Goal: Complete application form

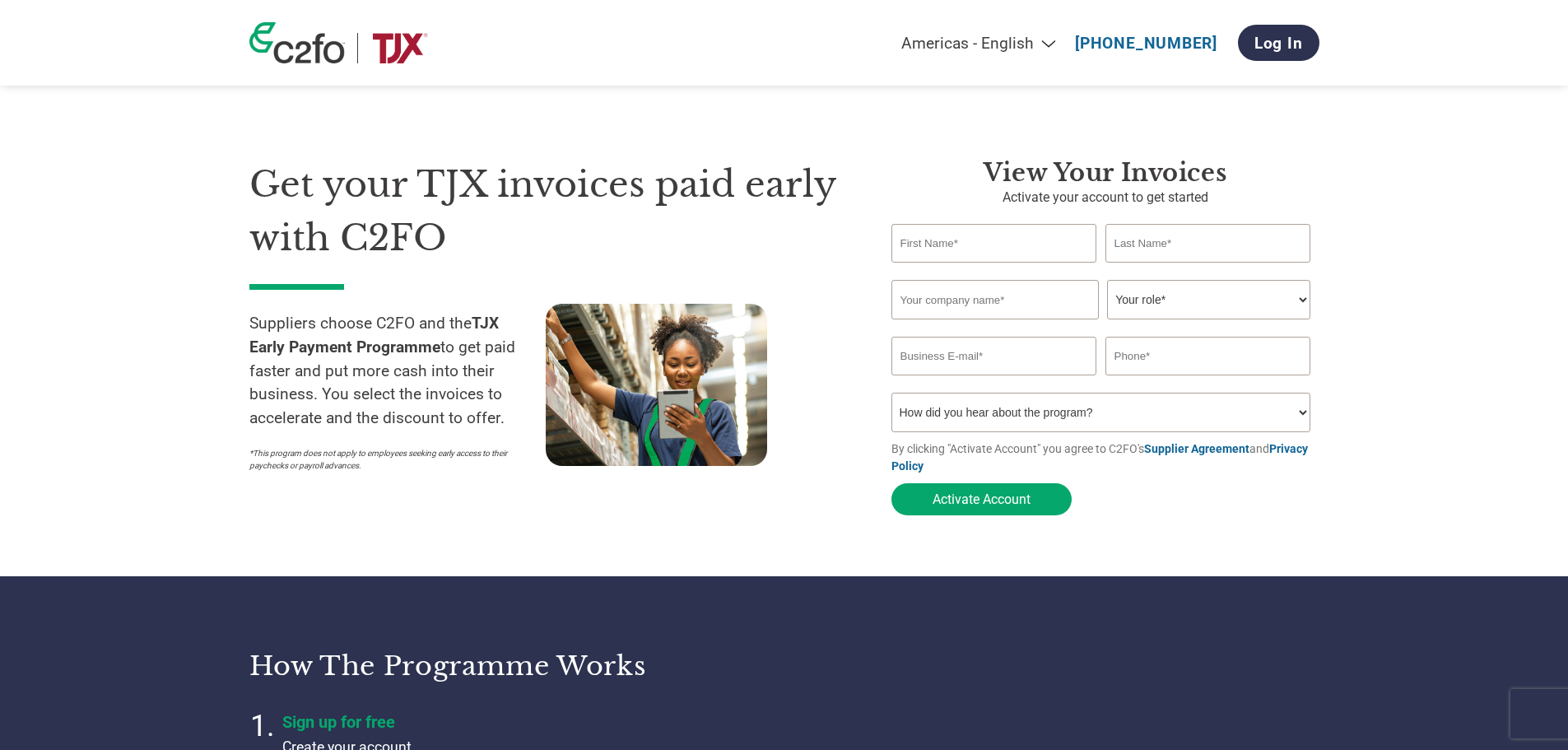
select select "en-[GEOGRAPHIC_DATA]"
click at [980, 253] on input "text" at bounding box center [994, 243] width 206 height 39
click at [1407, 234] on section "Get your TJX invoices paid early with C2FO Suppliers choose C2FO and the TJX Ea…" at bounding box center [784, 320] width 1568 height 511
click at [1032, 229] on input "text" at bounding box center [994, 243] width 206 height 39
click at [1398, 207] on section "Get your TJX invoices paid early with C2FO Suppliers choose C2FO and the TJX Ea…" at bounding box center [784, 320] width 1568 height 511
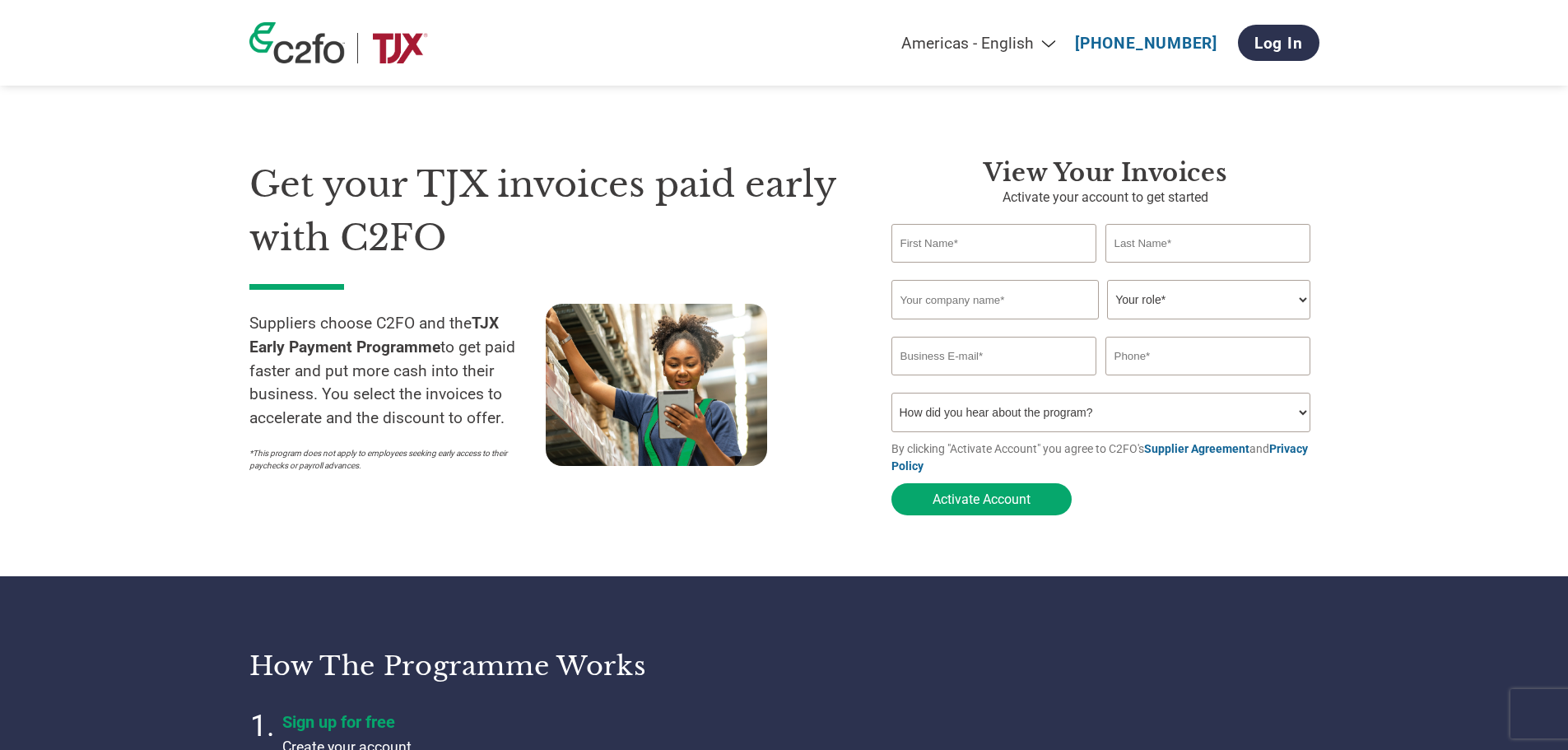
click at [1035, 361] on input "email" at bounding box center [994, 356] width 206 height 39
click at [988, 298] on input "text" at bounding box center [995, 300] width 208 height 40
click at [1274, 314] on select "Your role* CFO Controller Credit Manager Finance Director Treasurer CEO Preside…" at bounding box center [1208, 300] width 203 height 40
select select "BOOKKEEPER"
click at [1106, 282] on select "Your role* CFO Controller Credit Manager Finance Director Treasurer CEO Preside…" at bounding box center [1208, 300] width 203 height 40
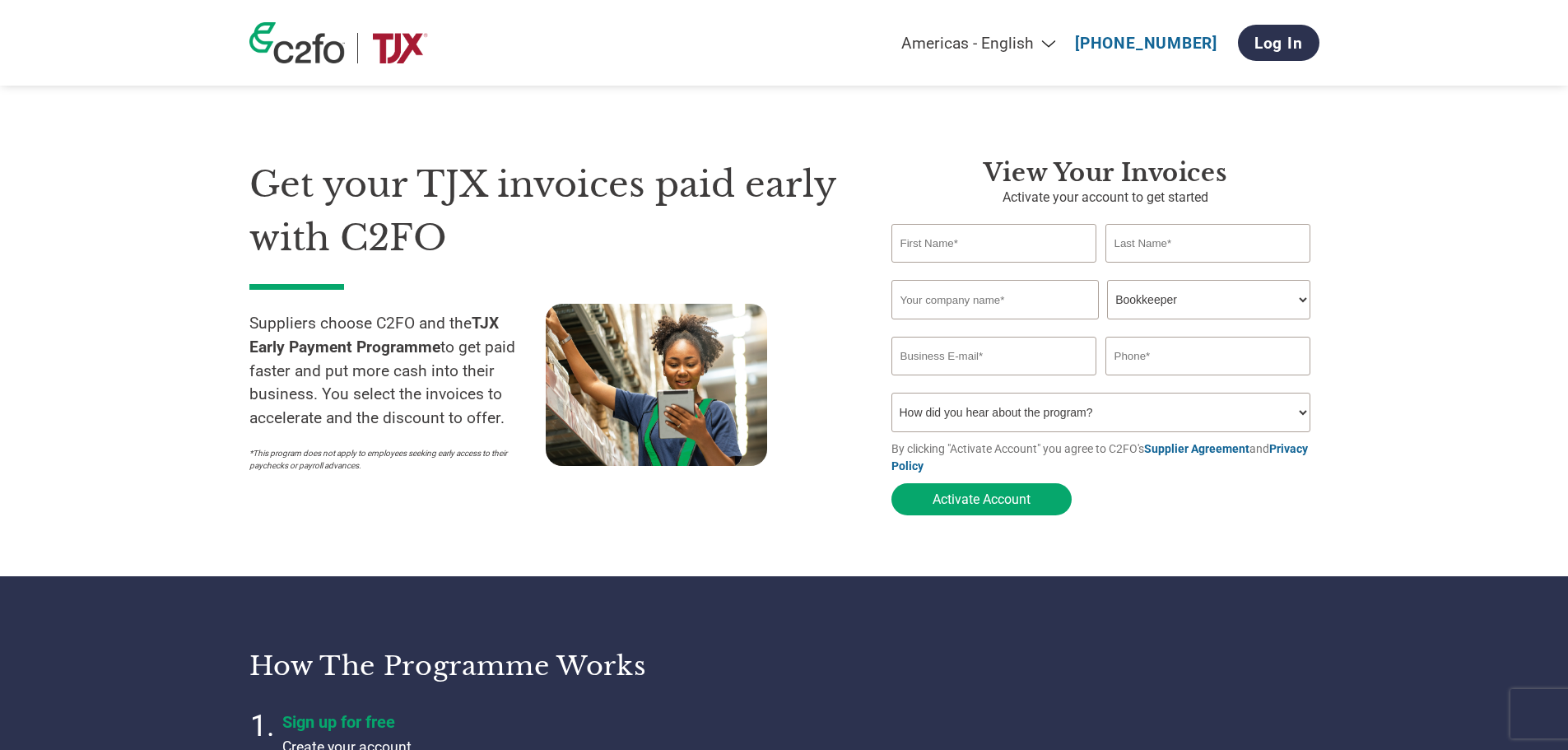
click at [998, 243] on input "text" at bounding box center [994, 243] width 206 height 39
type input "Jasmine"
type input "Pentecost"
type input "Luella Grey London Limited"
type input "finance@luellagrey.com"
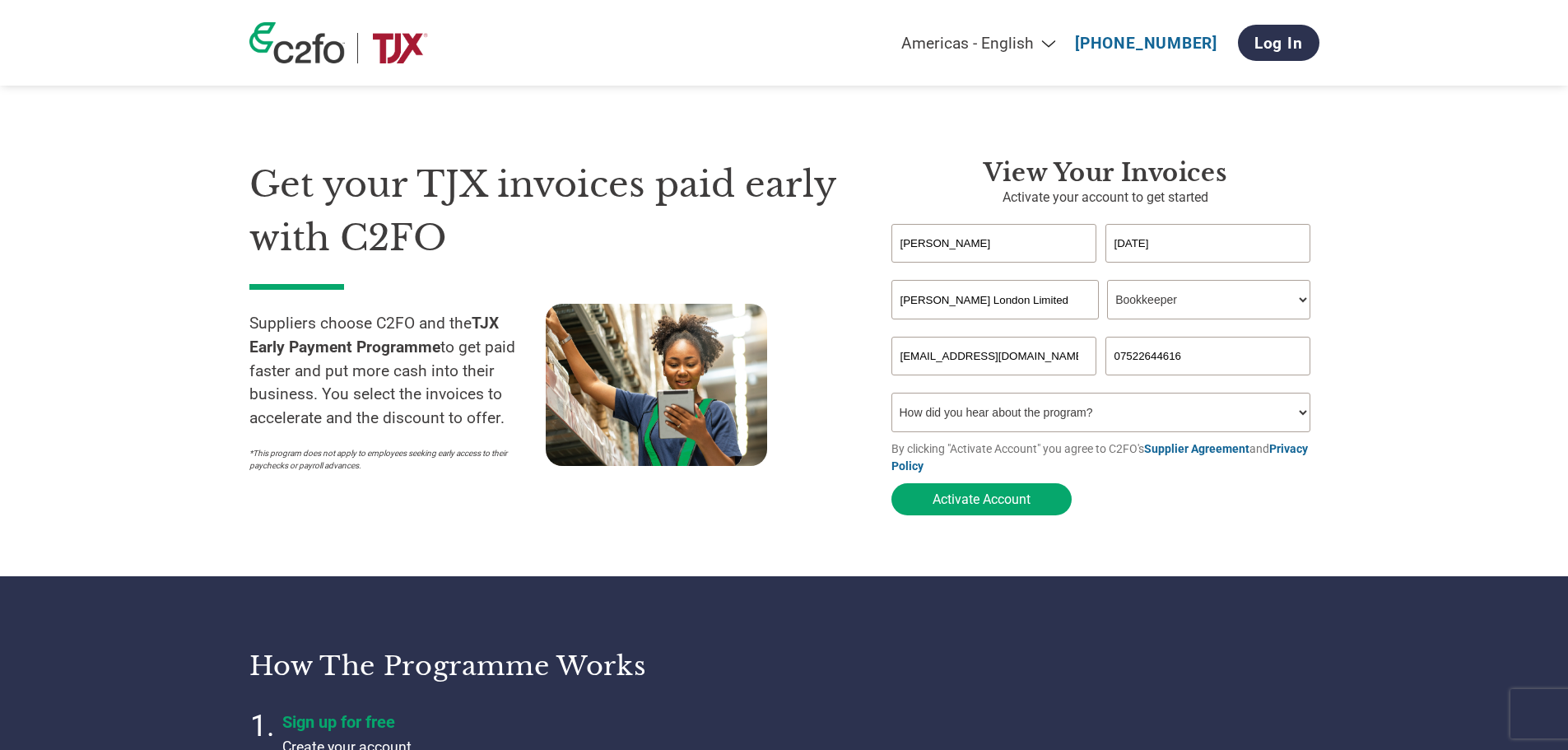
type input "07522644616"
click at [1307, 418] on select "How did you hear about the program? Received a letter Email Social Media Online…" at bounding box center [1100, 412] width 419 height 40
select select "Email"
click at [891, 398] on select "How did you hear about the program? Received a letter Email Social Media Online…" at bounding box center [1100, 412] width 419 height 40
click at [964, 511] on button "Activate Account" at bounding box center [981, 499] width 180 height 32
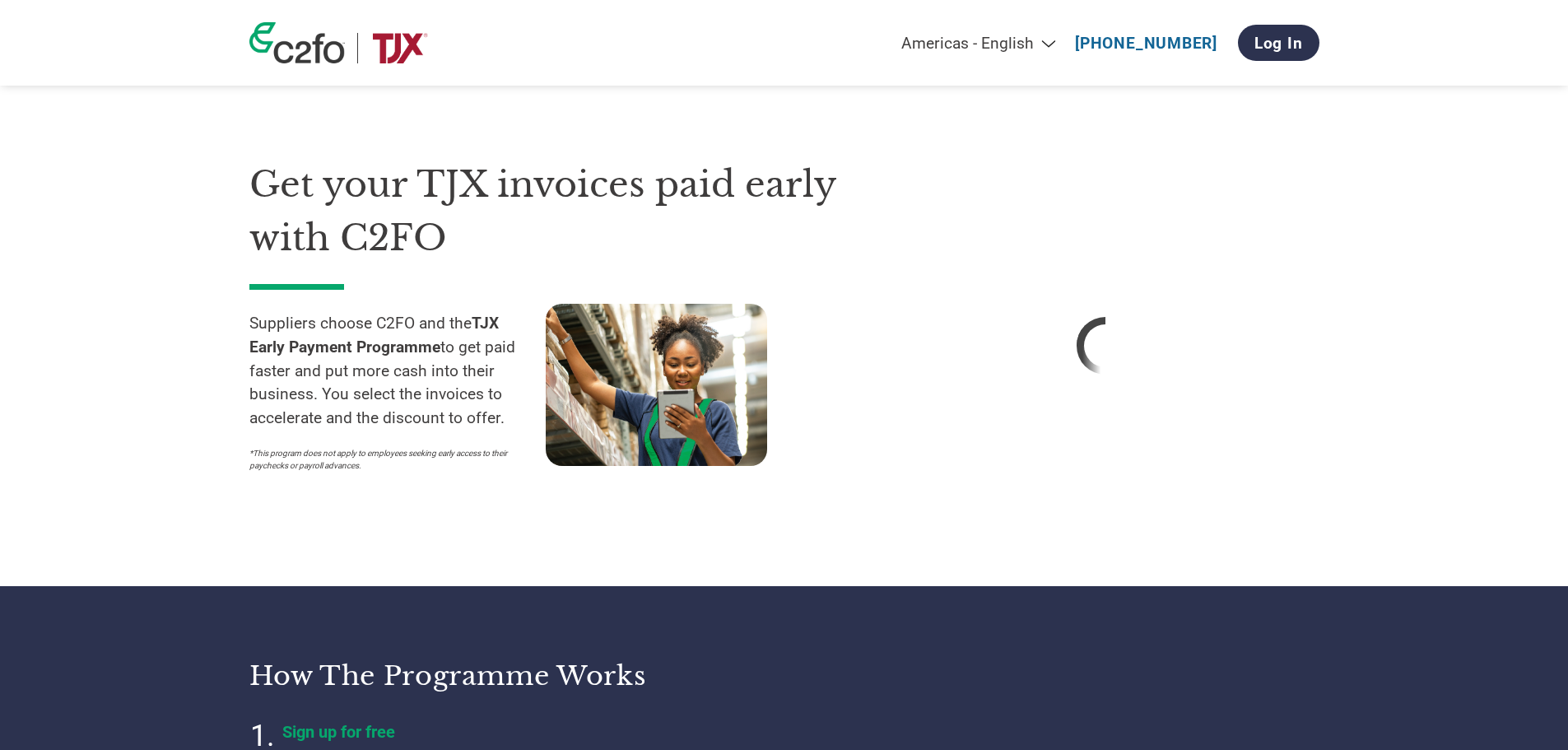
select select "en-[GEOGRAPHIC_DATA]"
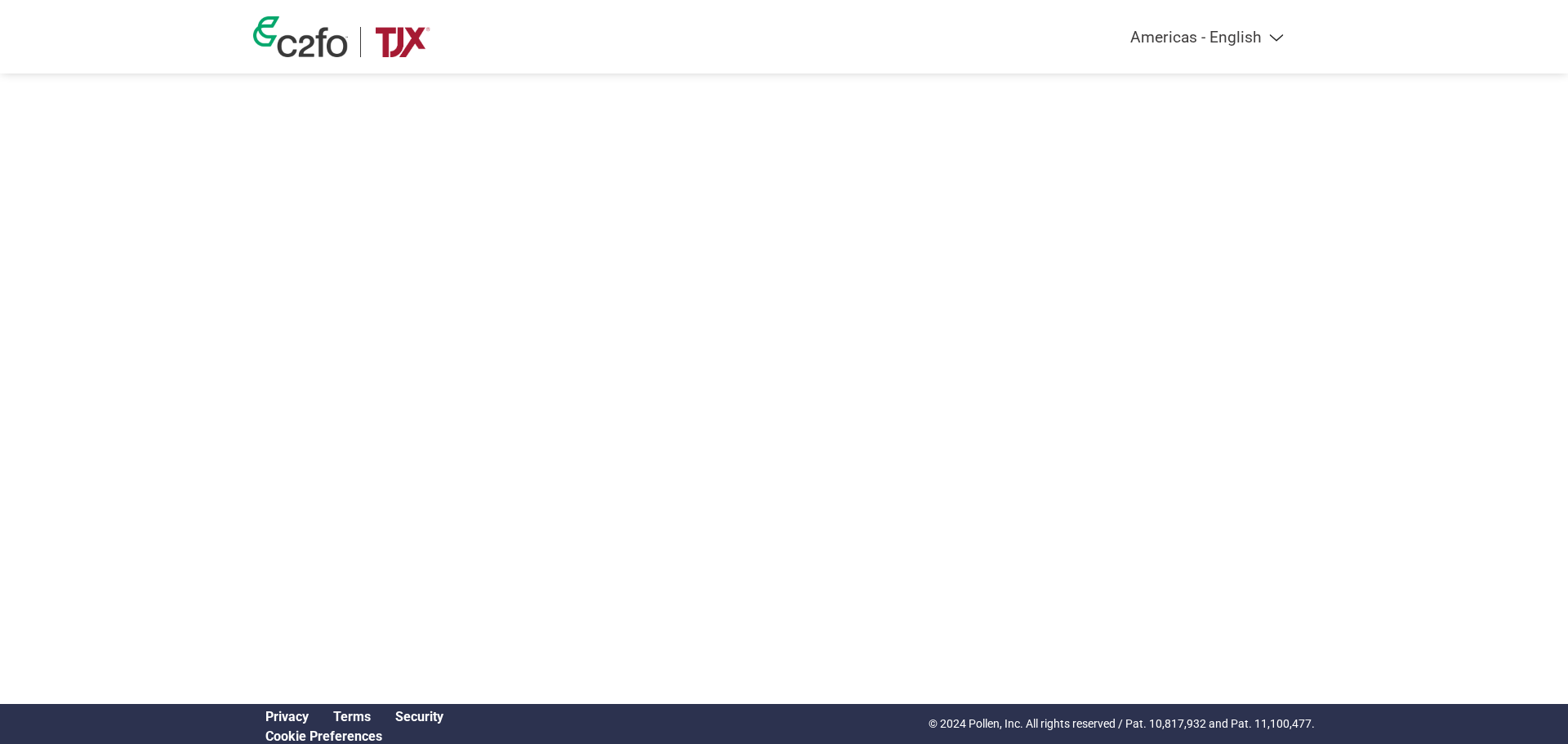
select select "en-[GEOGRAPHIC_DATA]"
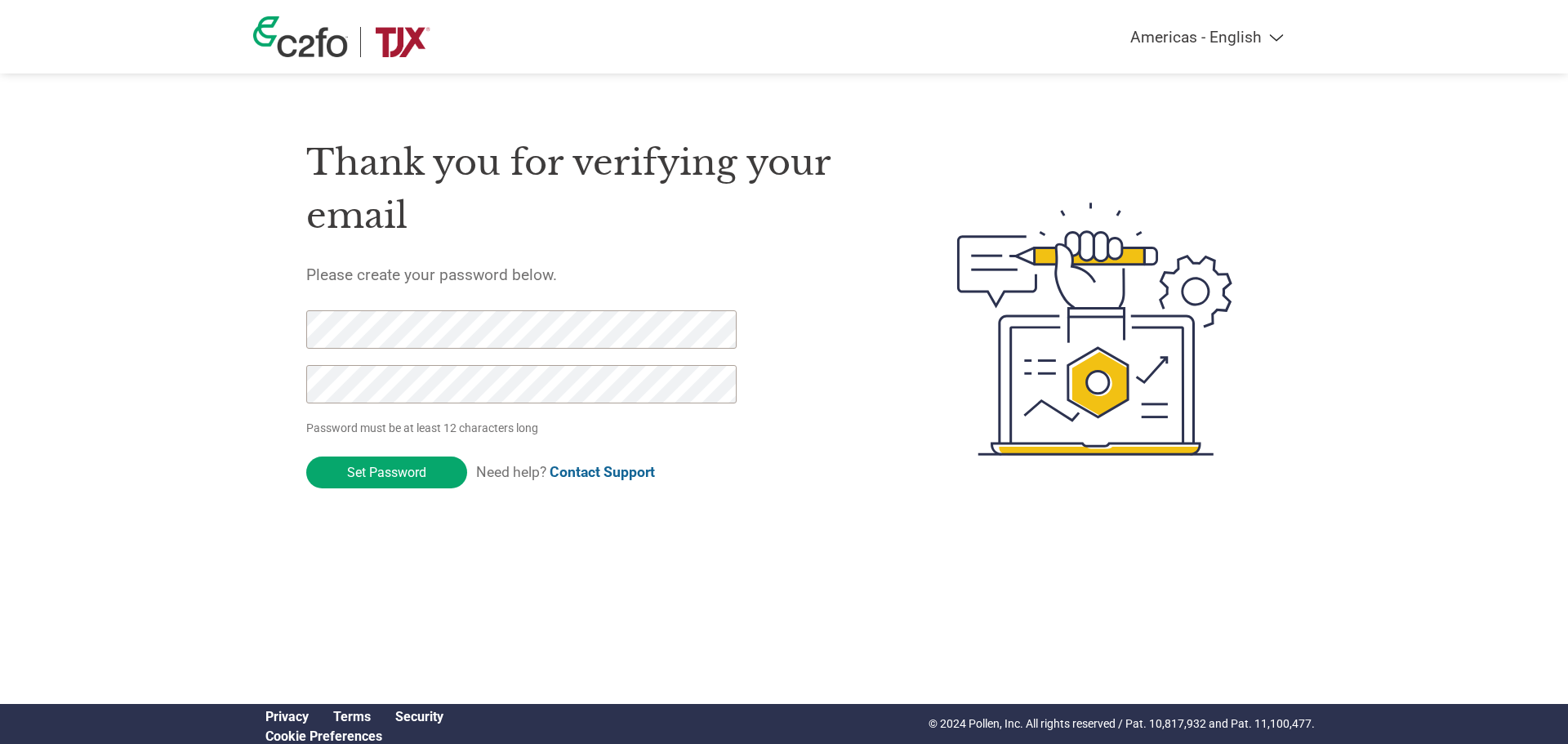
click at [413, 470] on input "Set Password" at bounding box center [386, 472] width 161 height 32
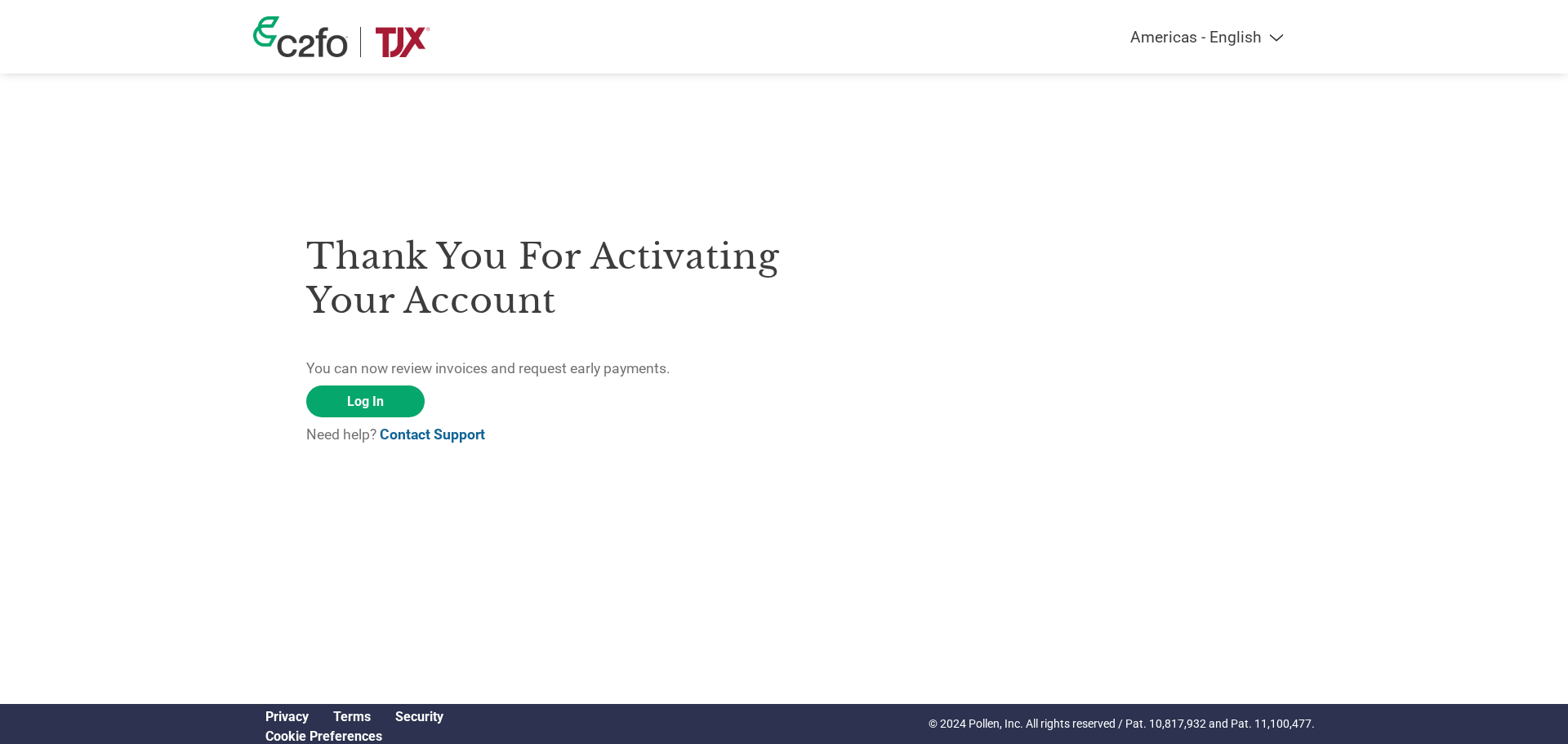
click at [355, 403] on link "Log In" at bounding box center [365, 401] width 119 height 32
